Goal: Transaction & Acquisition: Book appointment/travel/reservation

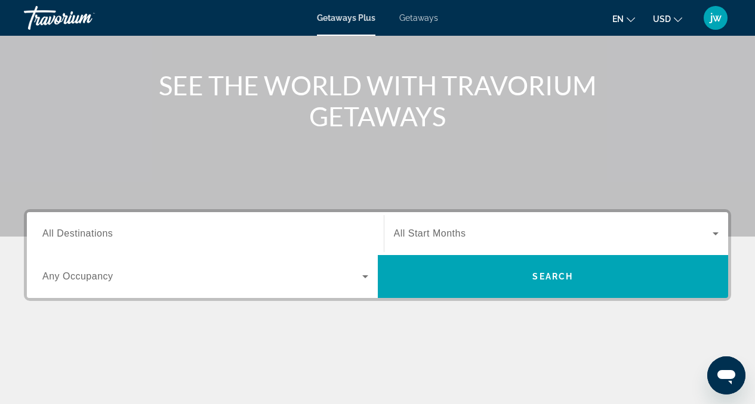
click at [241, 230] on input "Destination All Destinations" at bounding box center [205, 234] width 326 height 14
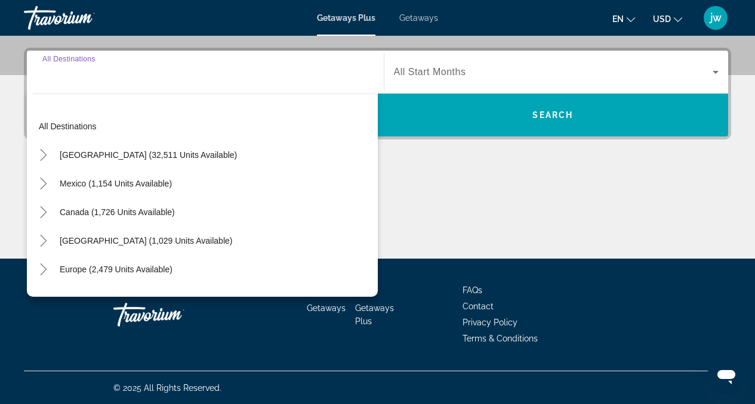
scroll to position [283, 0]
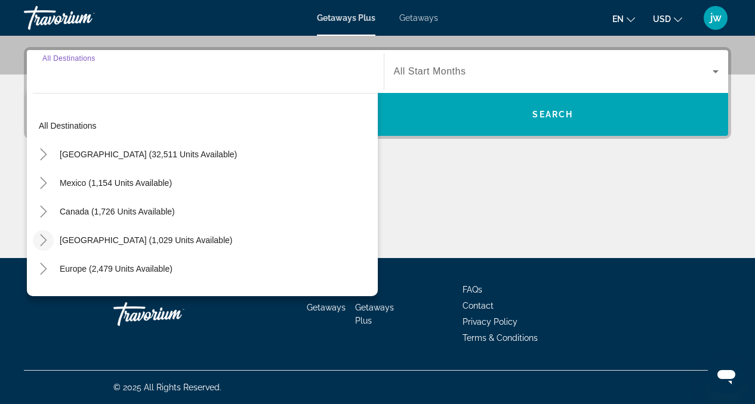
click at [46, 240] on icon "Toggle Caribbean & Atlantic Islands (1,029 units available)" at bounding box center [43, 240] width 7 height 12
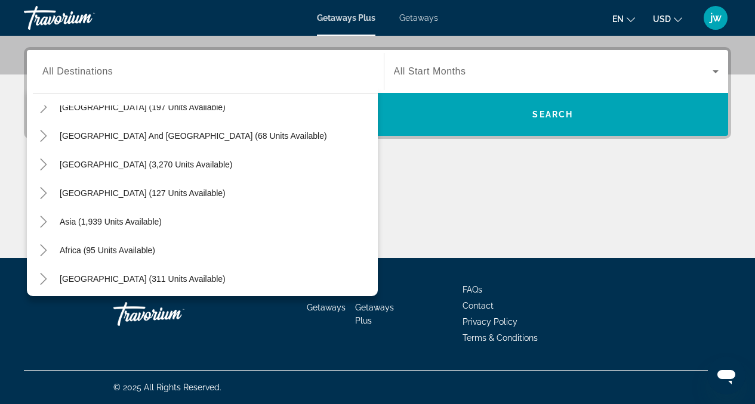
scroll to position [479, 0]
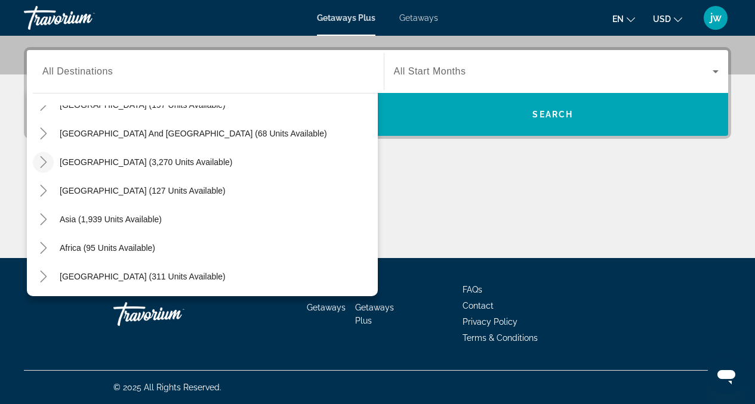
click at [41, 164] on icon "Toggle South America (3,270 units available)" at bounding box center [44, 162] width 12 height 12
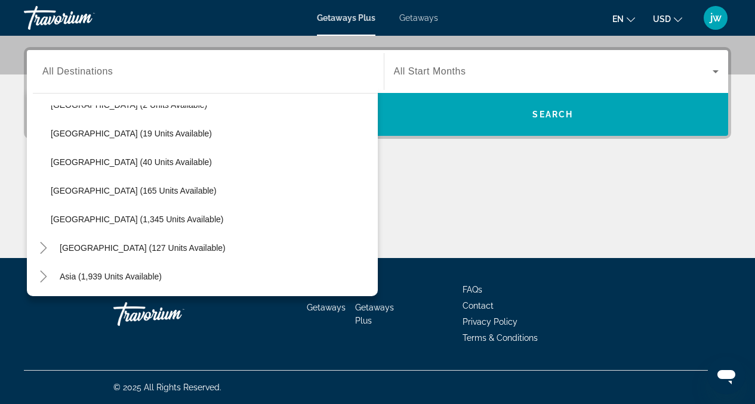
scroll to position [650, 0]
click at [39, 249] on icon "Toggle Central America (127 units available)" at bounding box center [44, 249] width 12 height 12
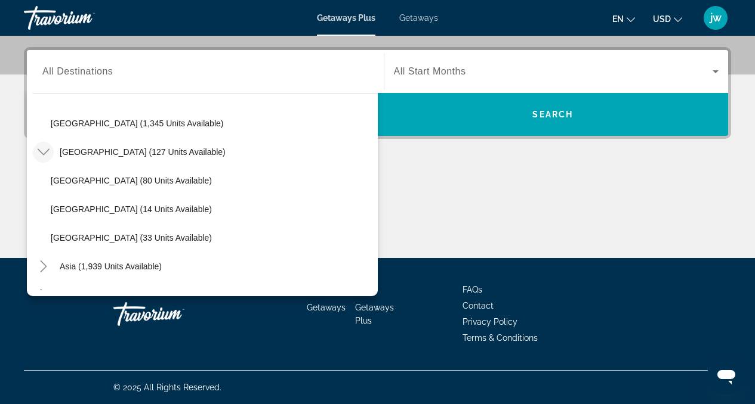
scroll to position [748, 0]
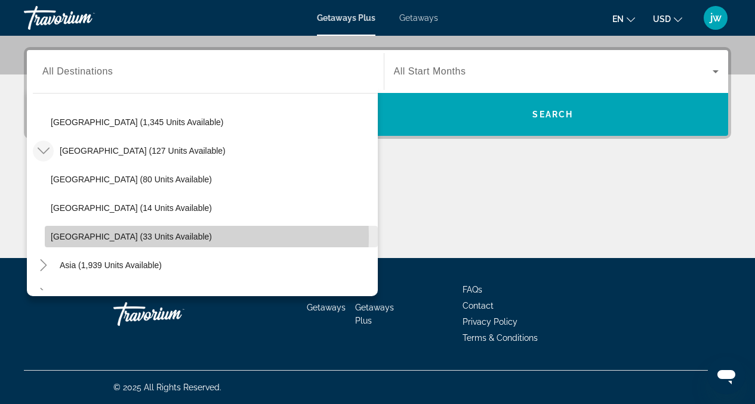
click at [77, 236] on span "[GEOGRAPHIC_DATA] (33 units available)" at bounding box center [131, 237] width 161 height 10
type input "**********"
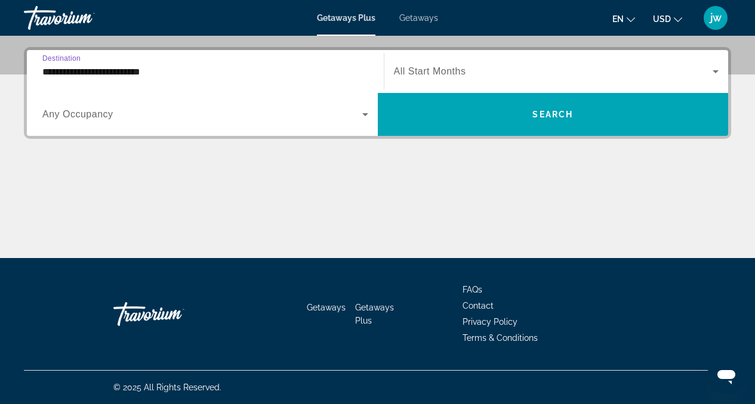
click at [134, 75] on input "**********" at bounding box center [205, 72] width 326 height 14
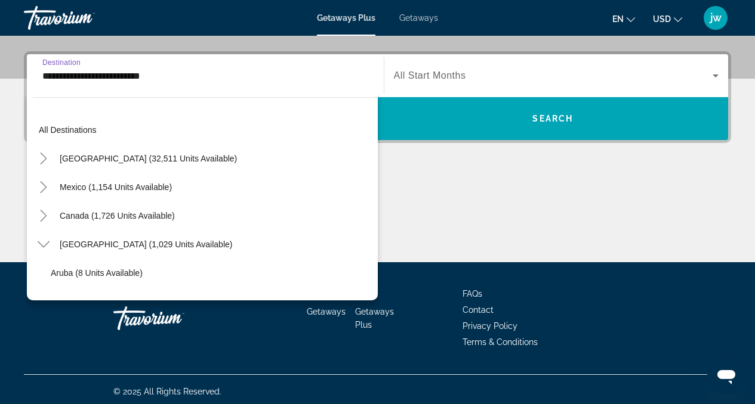
scroll to position [787, 0]
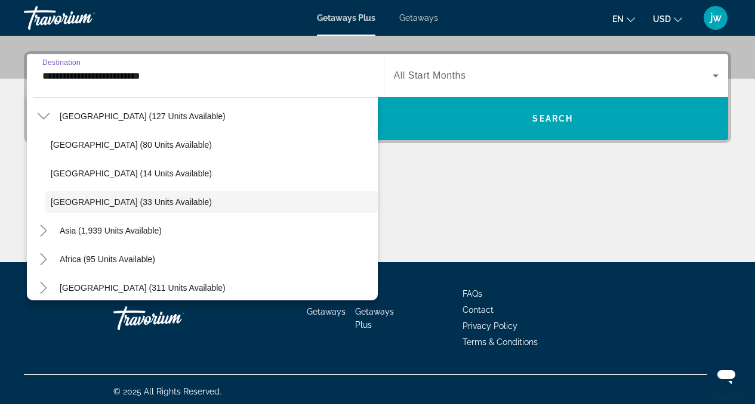
click at [74, 203] on span "[GEOGRAPHIC_DATA] (33 units available)" at bounding box center [131, 202] width 161 height 10
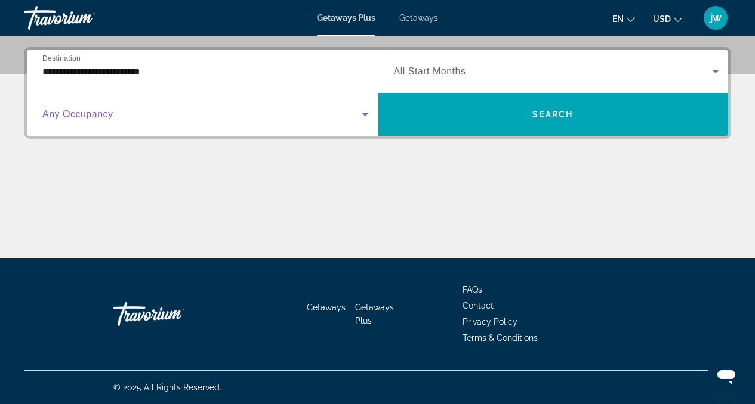
click at [116, 114] on span "Search widget" at bounding box center [202, 114] width 320 height 14
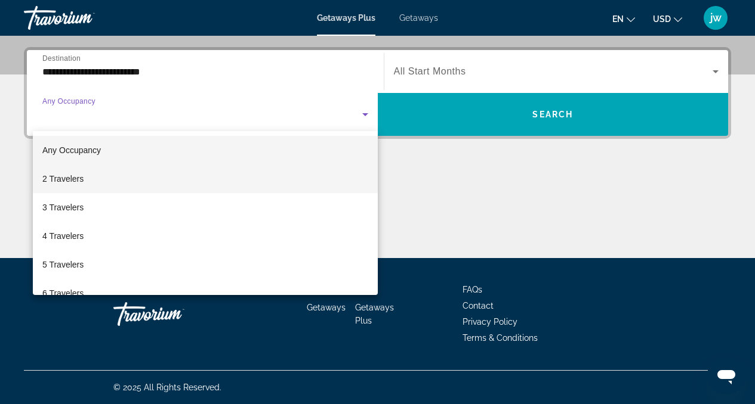
click at [64, 181] on span "2 Travelers" at bounding box center [62, 179] width 41 height 14
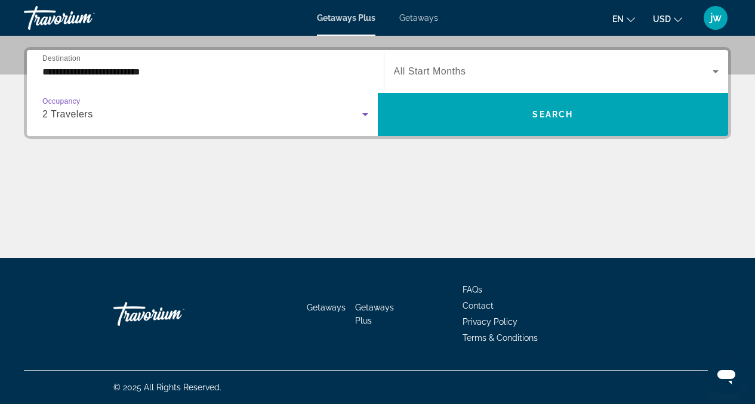
click at [460, 70] on span "All Start Months" at bounding box center [430, 71] width 72 height 10
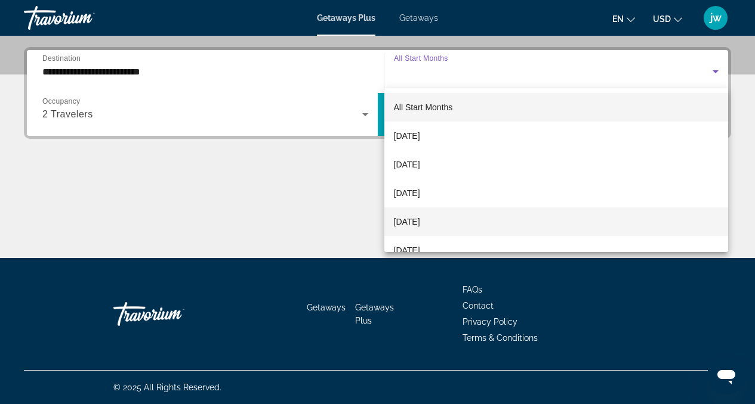
click at [423, 212] on mat-option "[DATE]" at bounding box center [556, 222] width 344 height 29
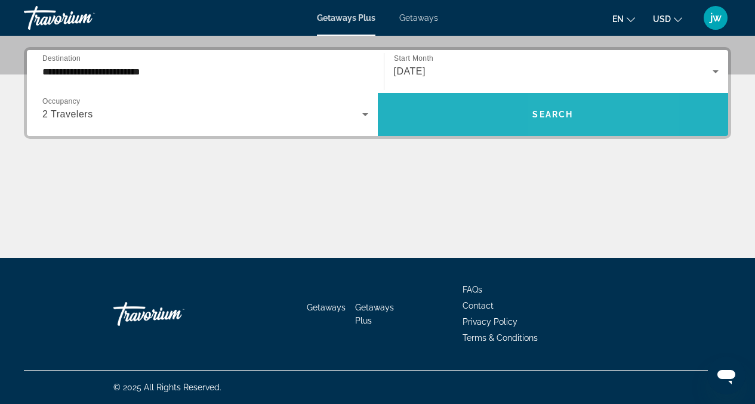
click at [580, 107] on span "Search widget" at bounding box center [553, 114] width 351 height 29
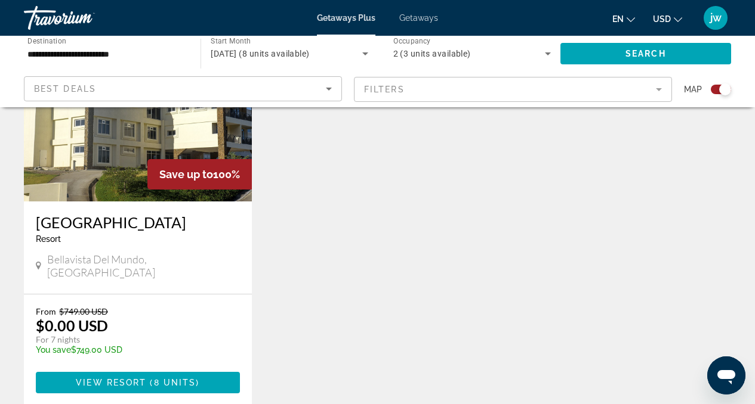
scroll to position [511, 0]
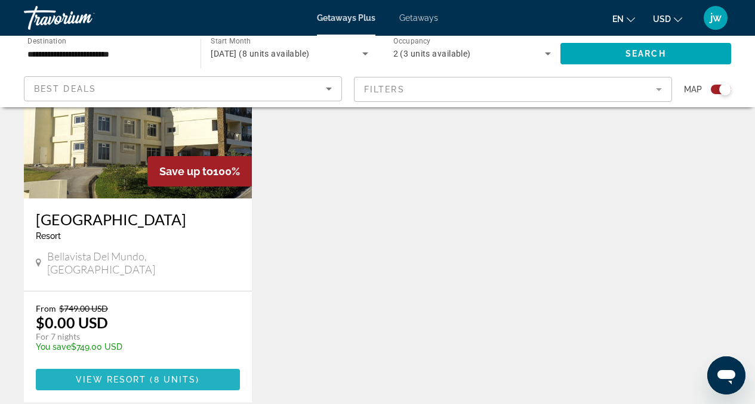
click at [184, 375] on span "8 units" at bounding box center [175, 380] width 42 height 10
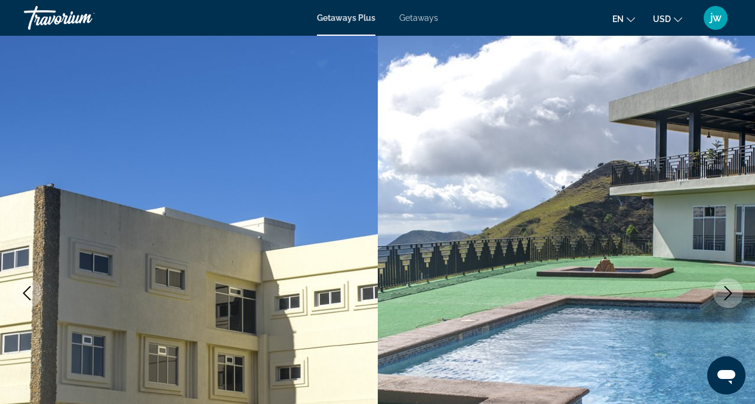
scroll to position [47, 0]
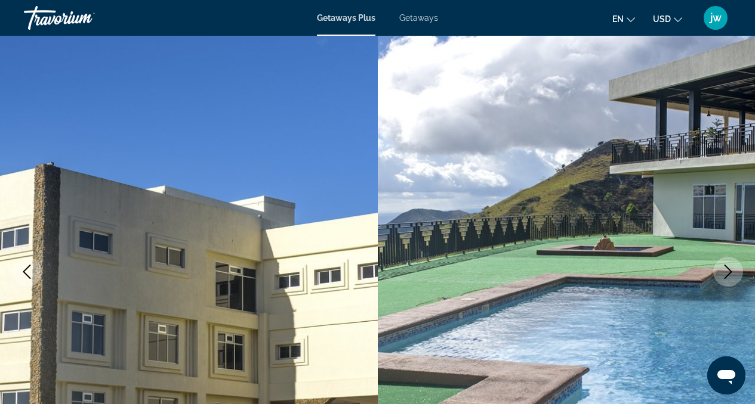
click at [725, 271] on icon "Next image" at bounding box center [728, 272] width 14 height 14
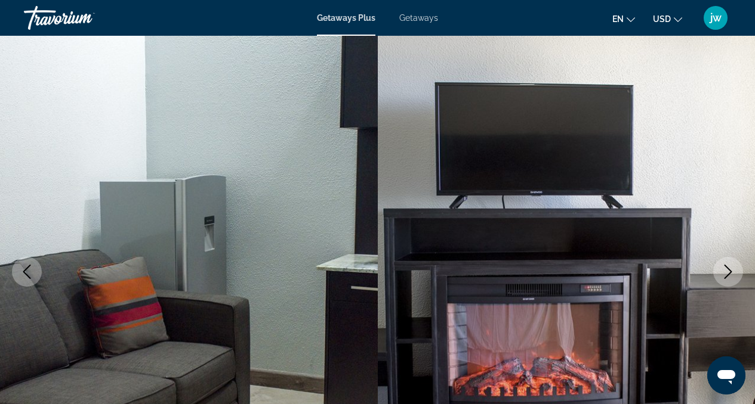
click at [725, 270] on icon "Next image" at bounding box center [728, 272] width 14 height 14
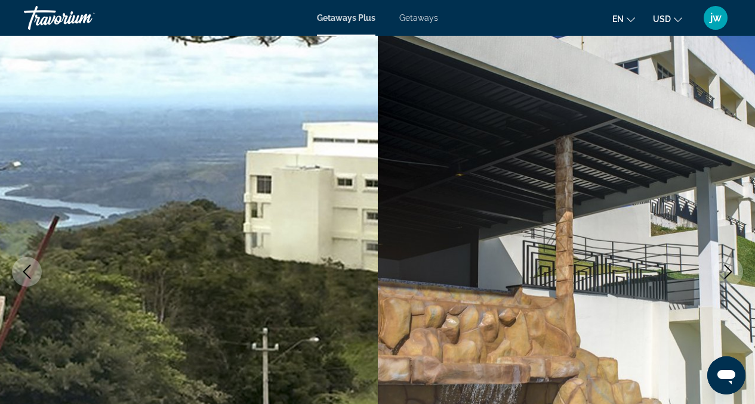
click at [724, 273] on icon "Next image" at bounding box center [728, 272] width 14 height 14
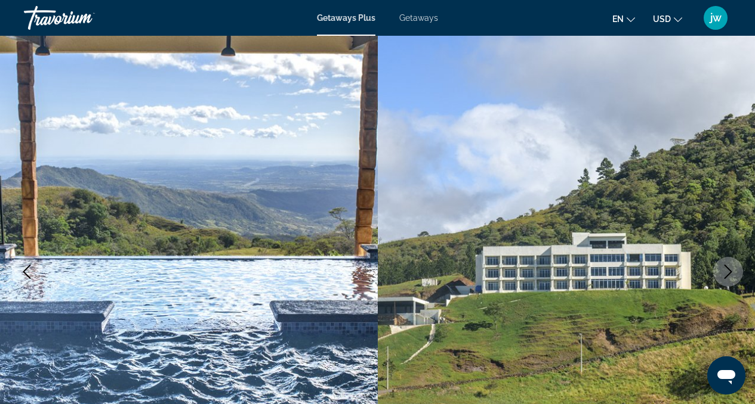
click at [724, 274] on icon "Next image" at bounding box center [728, 272] width 14 height 14
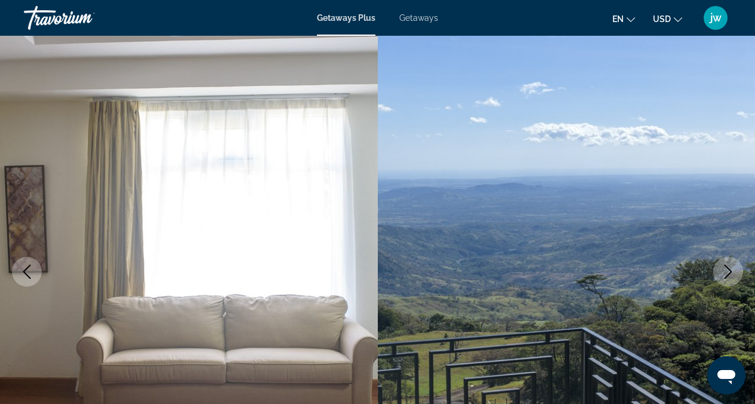
click at [724, 276] on icon "Next image" at bounding box center [728, 272] width 14 height 14
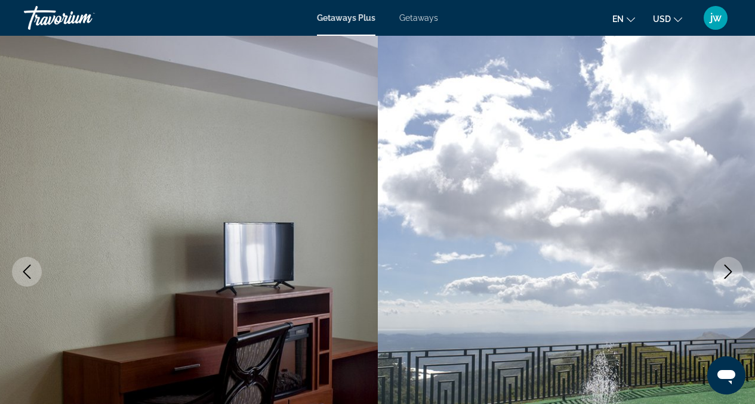
click at [724, 277] on icon "Next image" at bounding box center [728, 272] width 8 height 14
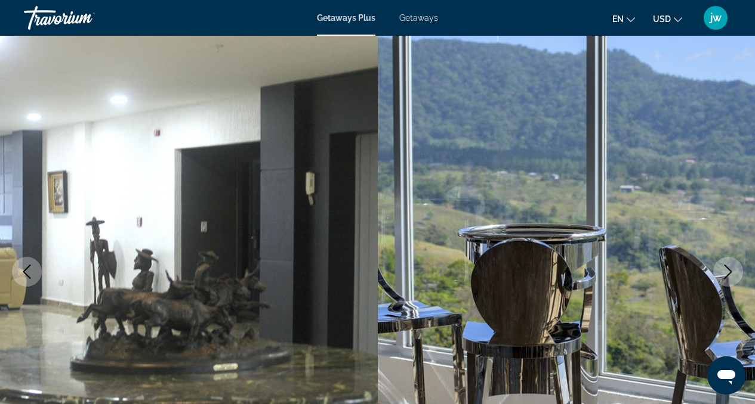
click at [724, 278] on icon "Next image" at bounding box center [728, 272] width 8 height 14
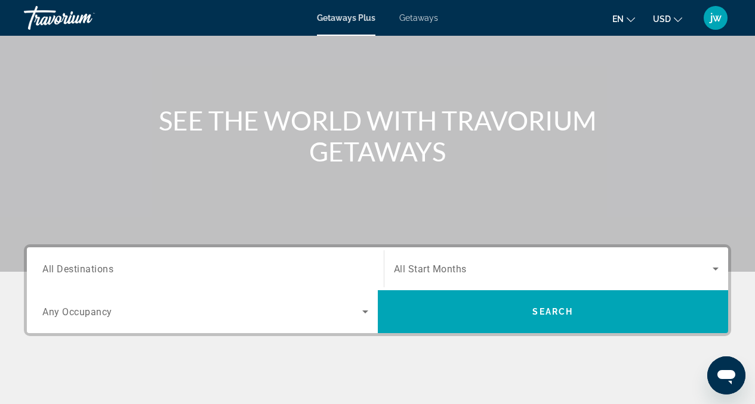
scroll to position [88, 0]
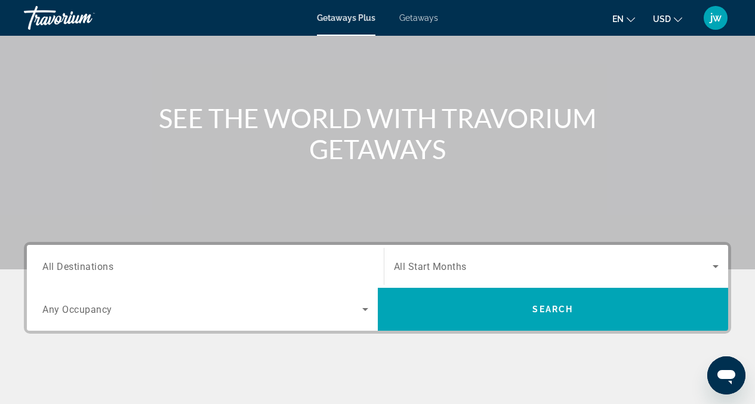
click at [107, 268] on span "All Destinations" at bounding box center [77, 266] width 71 height 11
click at [107, 268] on input "Destination All Destinations" at bounding box center [205, 267] width 326 height 14
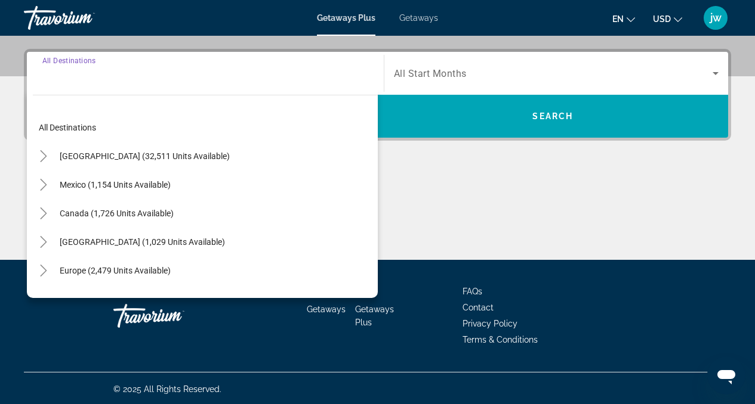
scroll to position [283, 0]
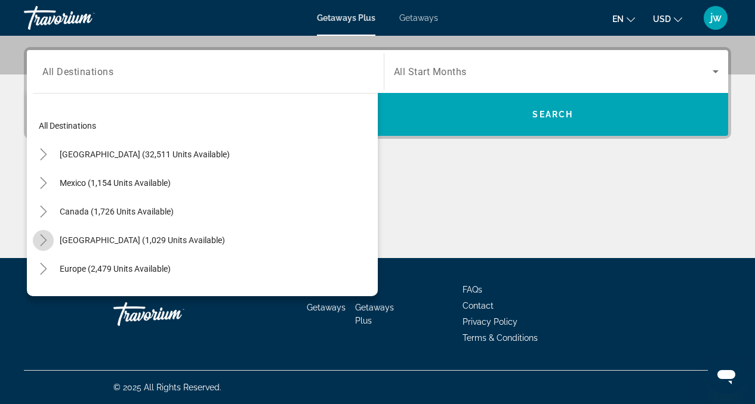
click at [42, 232] on mat-icon "Toggle Caribbean & Atlantic Islands (1,029 units available)" at bounding box center [43, 240] width 21 height 21
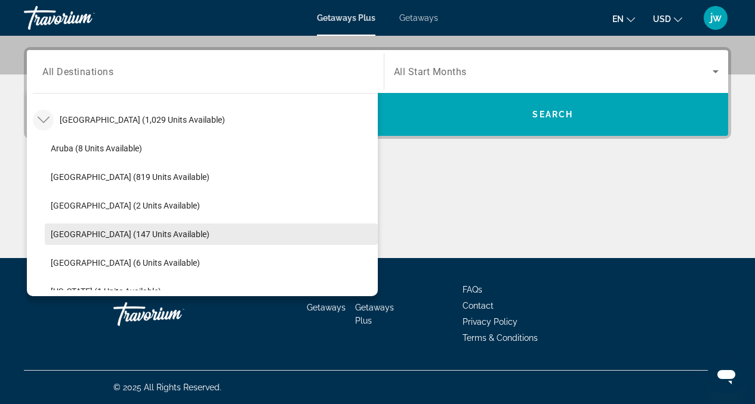
click at [81, 234] on span "[GEOGRAPHIC_DATA] (147 units available)" at bounding box center [130, 235] width 159 height 10
type input "**********"
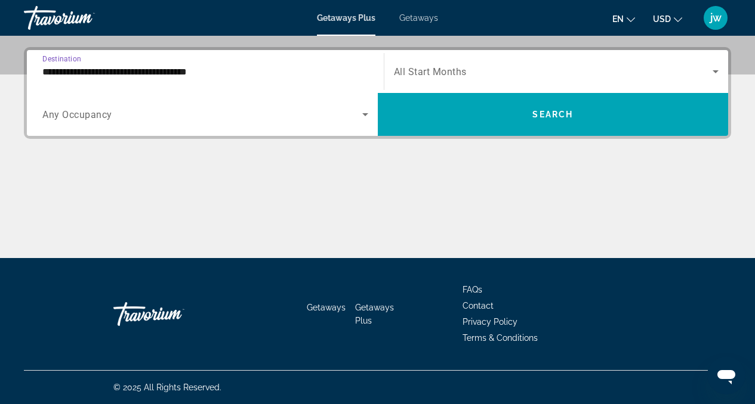
click at [146, 113] on span "Search widget" at bounding box center [202, 114] width 320 height 14
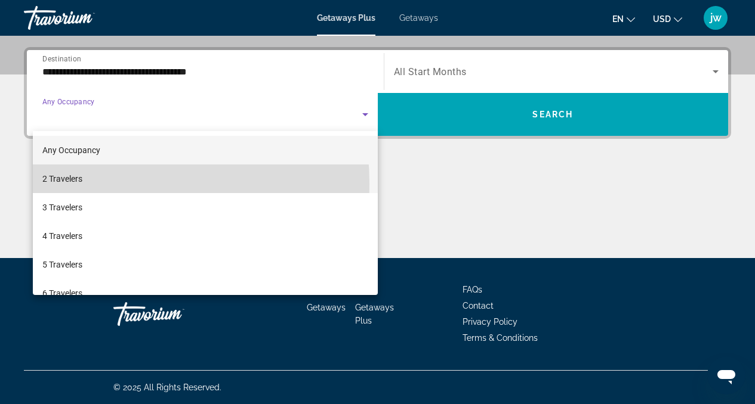
click at [82, 184] on span "2 Travelers" at bounding box center [62, 179] width 40 height 14
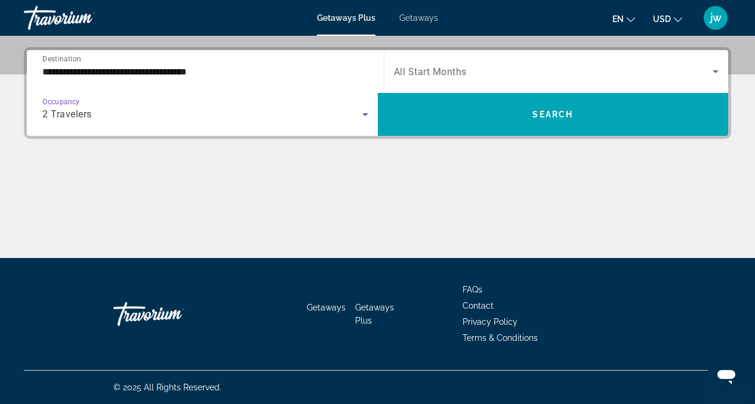
click at [473, 67] on span "Search widget" at bounding box center [553, 71] width 319 height 14
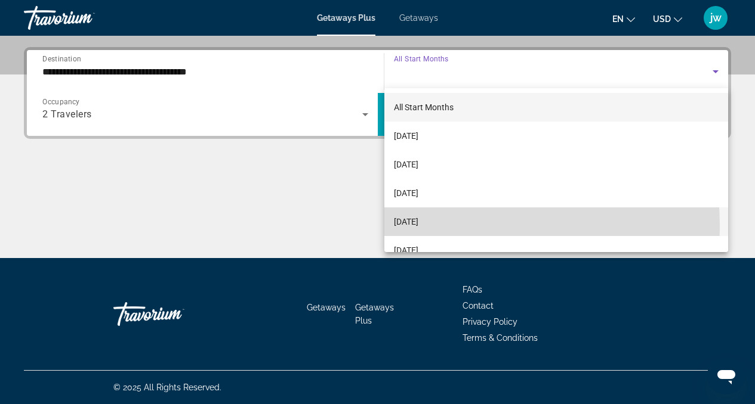
click at [418, 225] on span "[DATE]" at bounding box center [406, 222] width 24 height 14
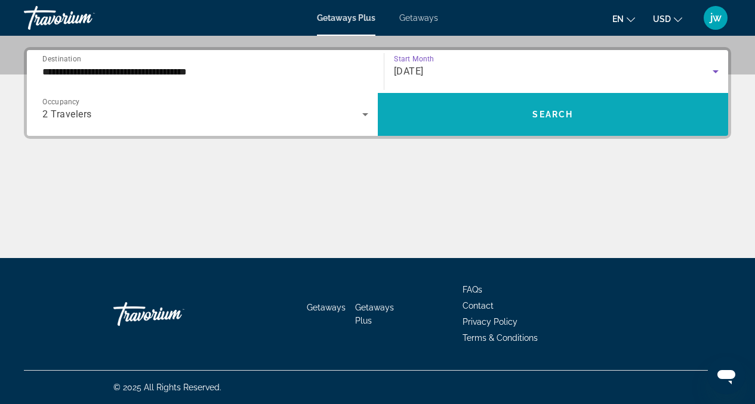
click at [542, 112] on span "Search" at bounding box center [552, 115] width 41 height 10
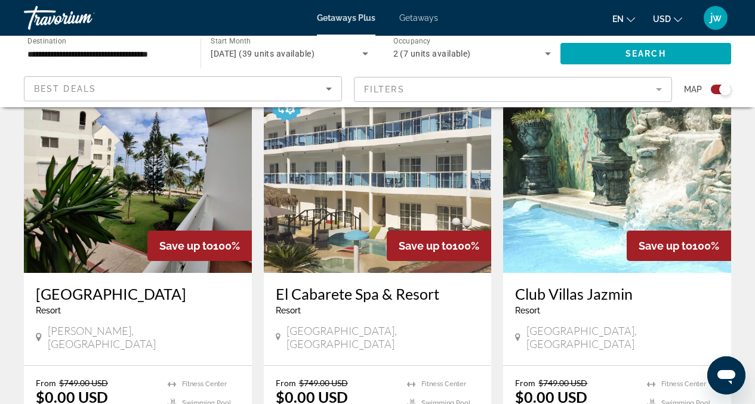
scroll to position [438, 0]
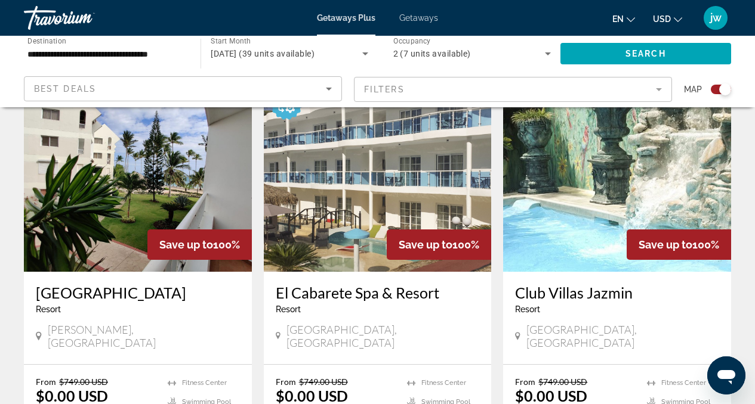
click at [596, 190] on img "Main content" at bounding box center [617, 176] width 228 height 191
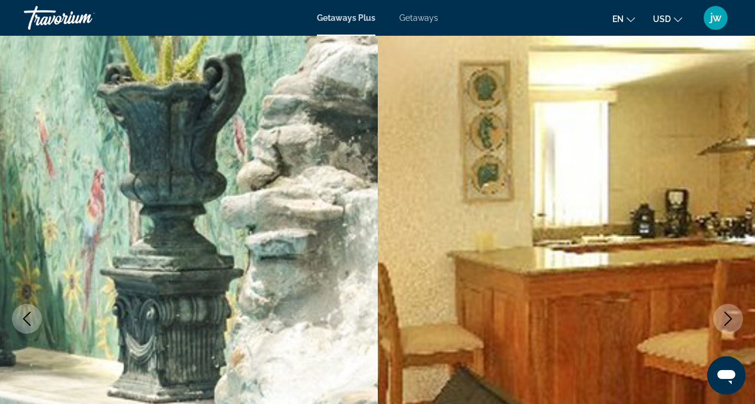
click at [722, 318] on icon "Next image" at bounding box center [728, 319] width 14 height 14
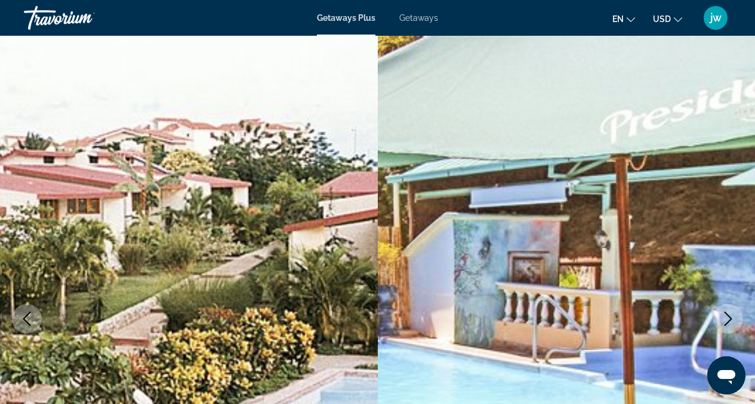
click at [722, 319] on icon "Next image" at bounding box center [728, 319] width 14 height 14
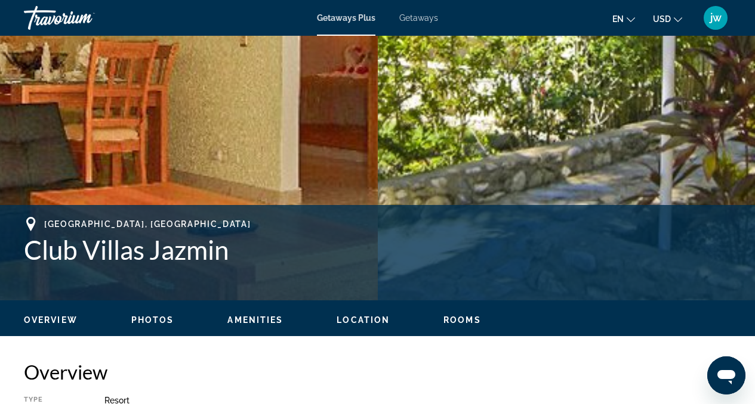
scroll to position [249, 0]
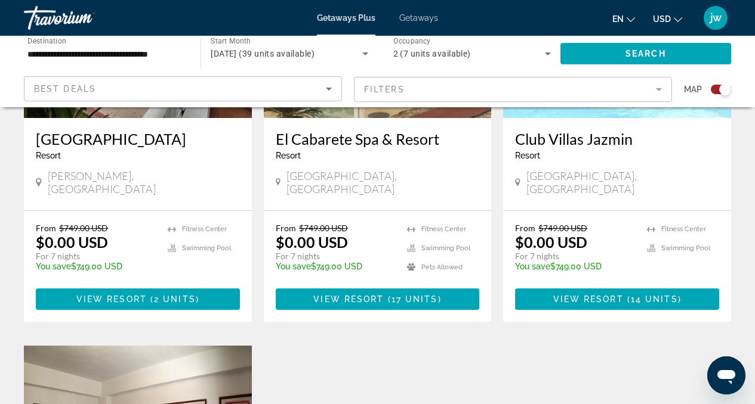
scroll to position [552, 0]
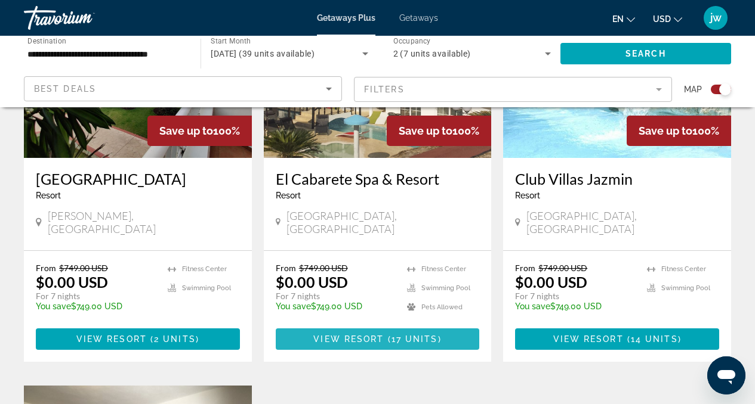
click at [350, 339] on span "View Resort" at bounding box center [348, 340] width 70 height 10
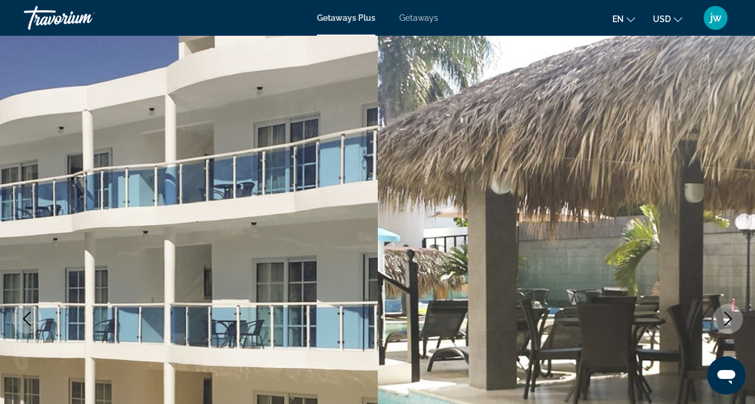
click at [731, 316] on icon "Next image" at bounding box center [728, 319] width 14 height 14
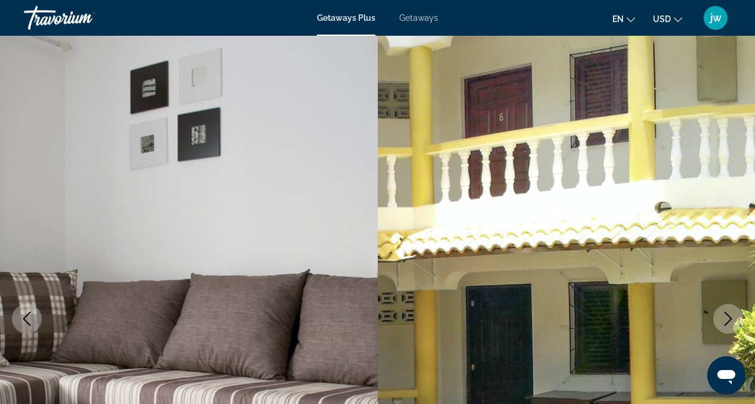
click at [731, 317] on icon "Next image" at bounding box center [728, 319] width 14 height 14
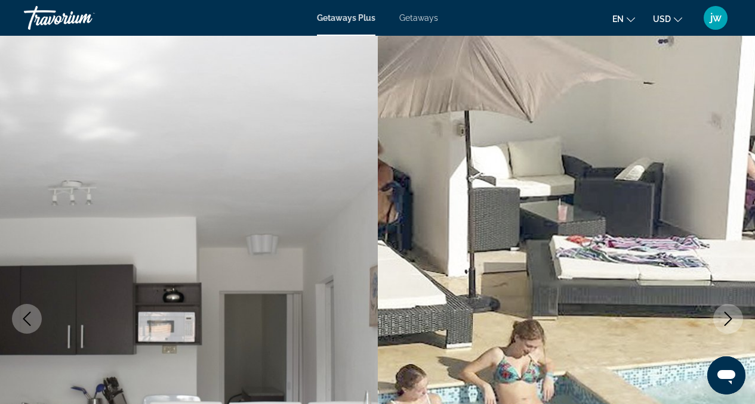
click at [731, 317] on icon "Next image" at bounding box center [728, 319] width 14 height 14
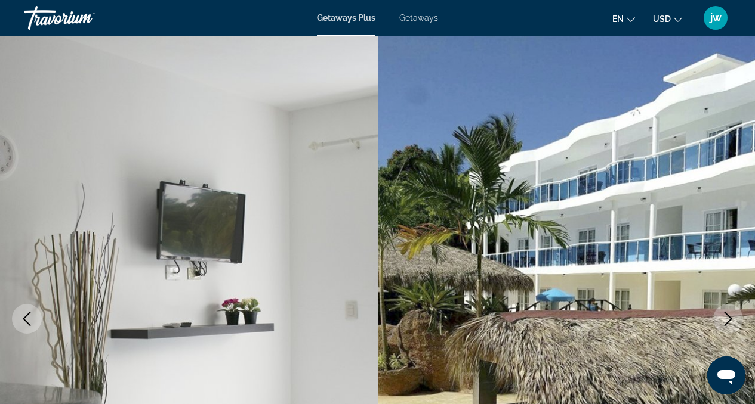
click at [731, 318] on icon "Next image" at bounding box center [728, 319] width 14 height 14
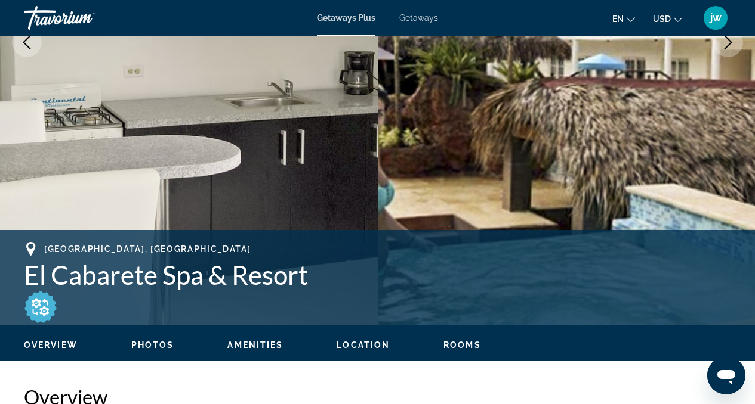
scroll to position [277, 0]
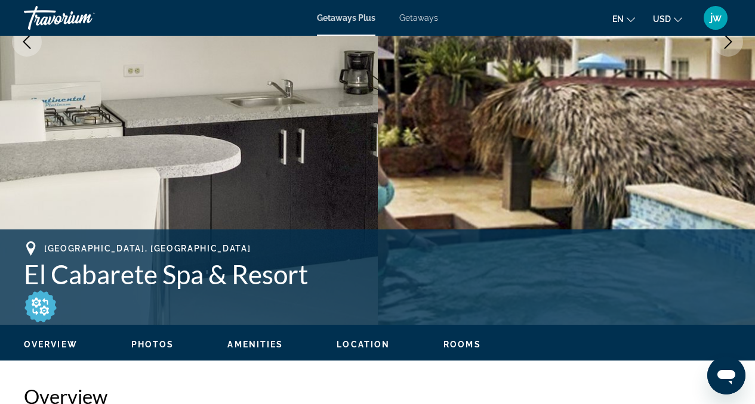
click at [314, 126] on img "Main content" at bounding box center [189, 41] width 378 height 567
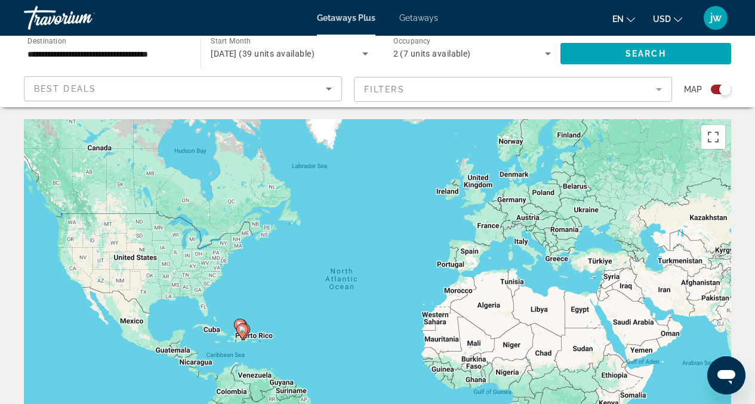
click at [333, 87] on icon "Sort by" at bounding box center [328, 89] width 14 height 14
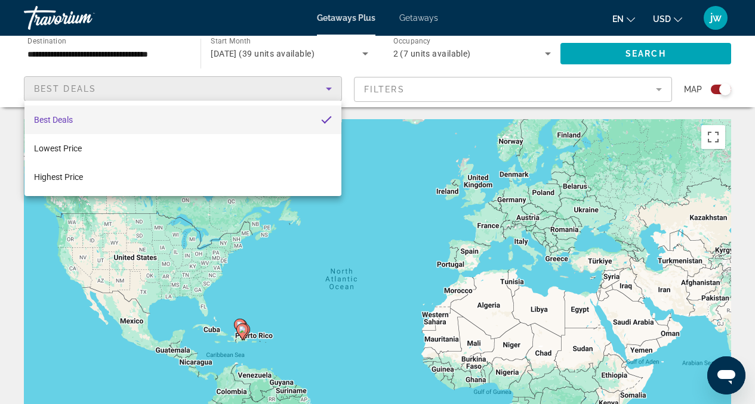
click at [333, 87] on div at bounding box center [377, 202] width 755 height 404
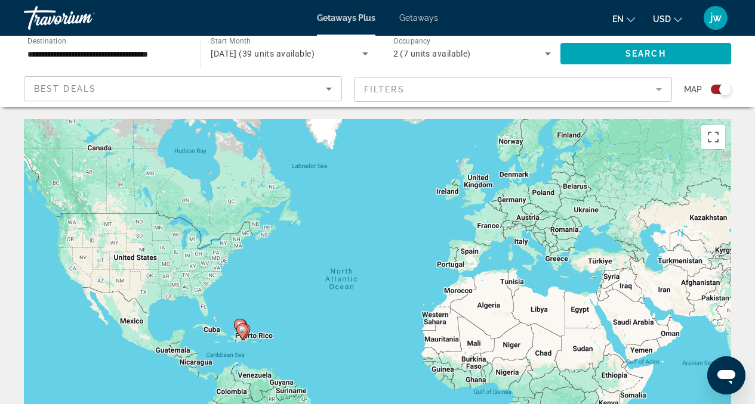
click at [386, 91] on mat-form-field "Filters" at bounding box center [513, 89] width 318 height 25
